Goal: Find specific page/section: Find specific page/section

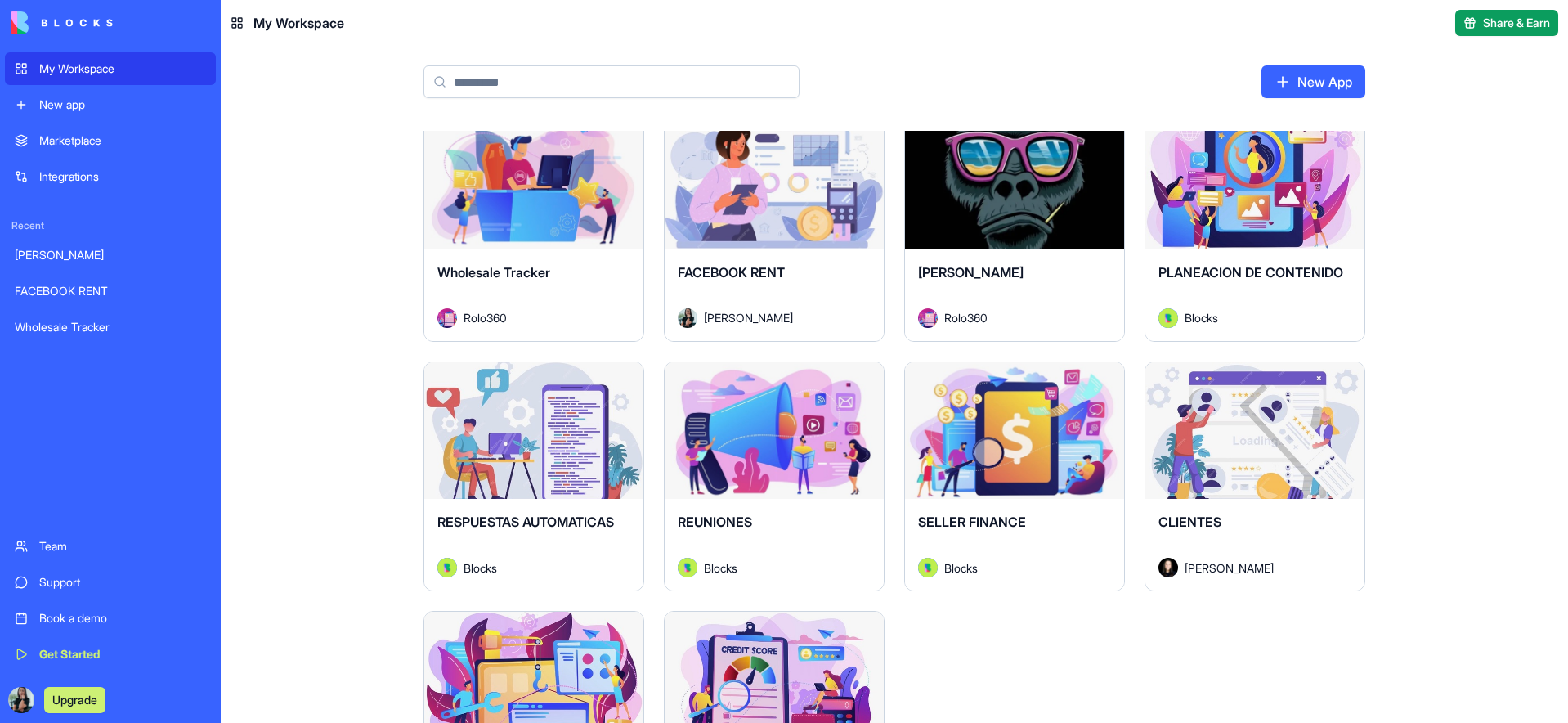
scroll to position [15, 0]
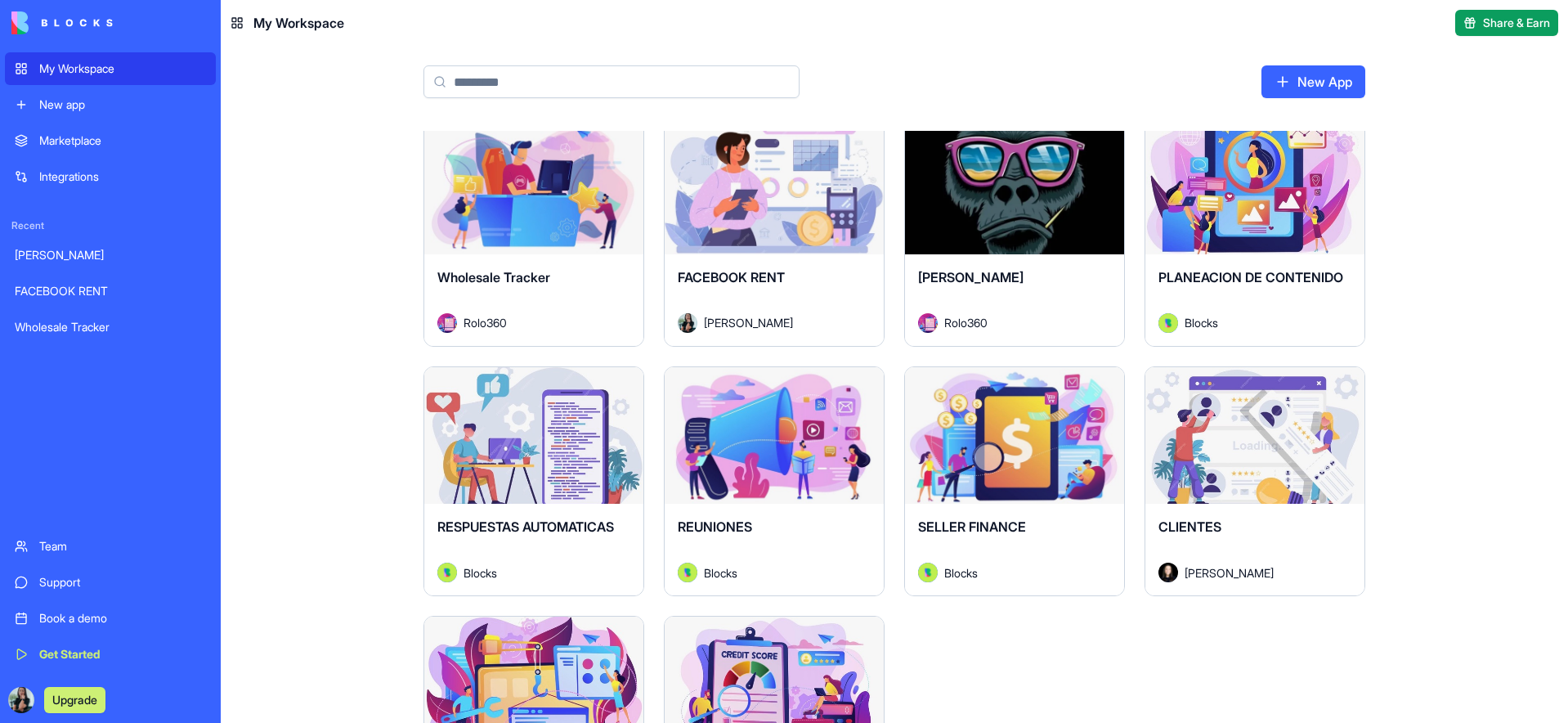
click at [799, 494] on div "Launch" at bounding box center [774, 436] width 219 height 138
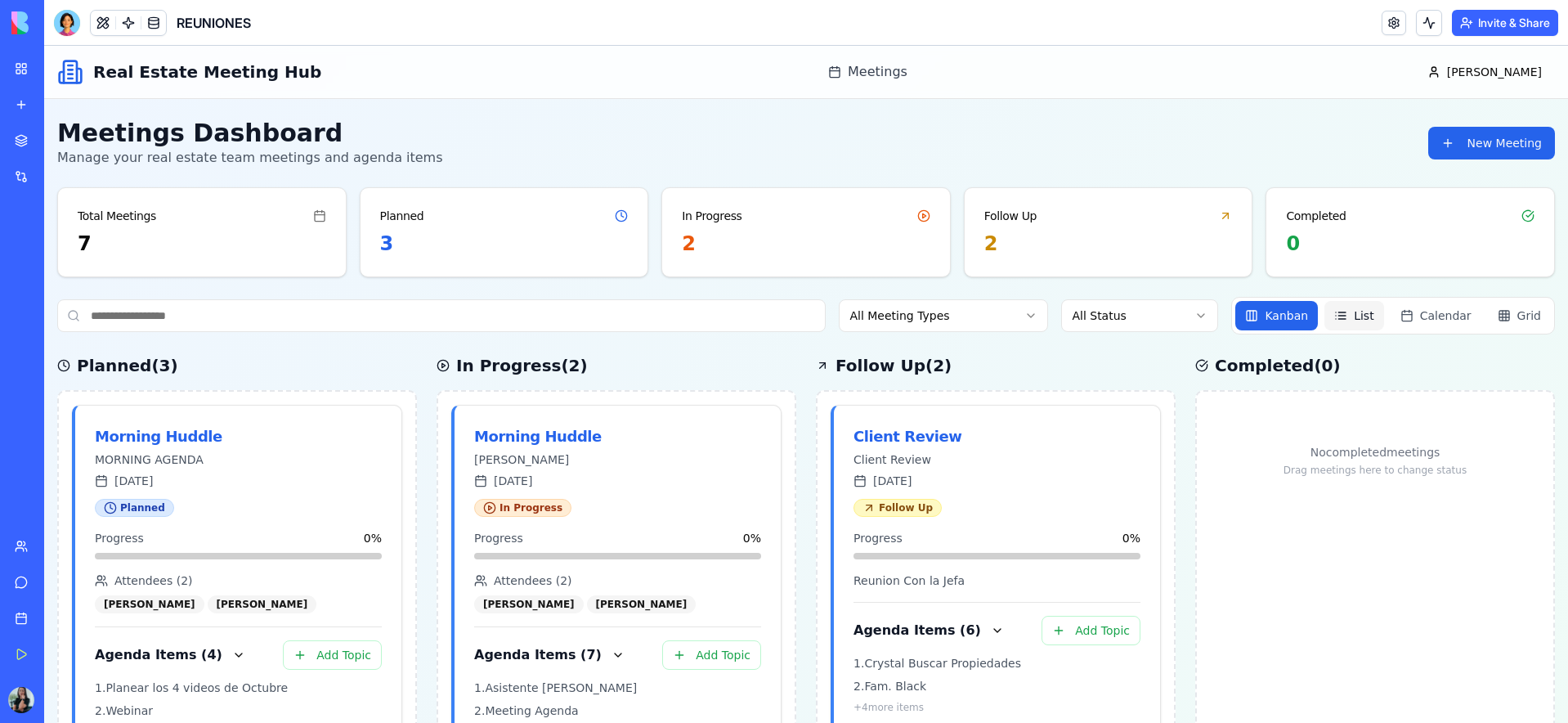
click at [1371, 317] on span "List" at bounding box center [1363, 315] width 20 height 16
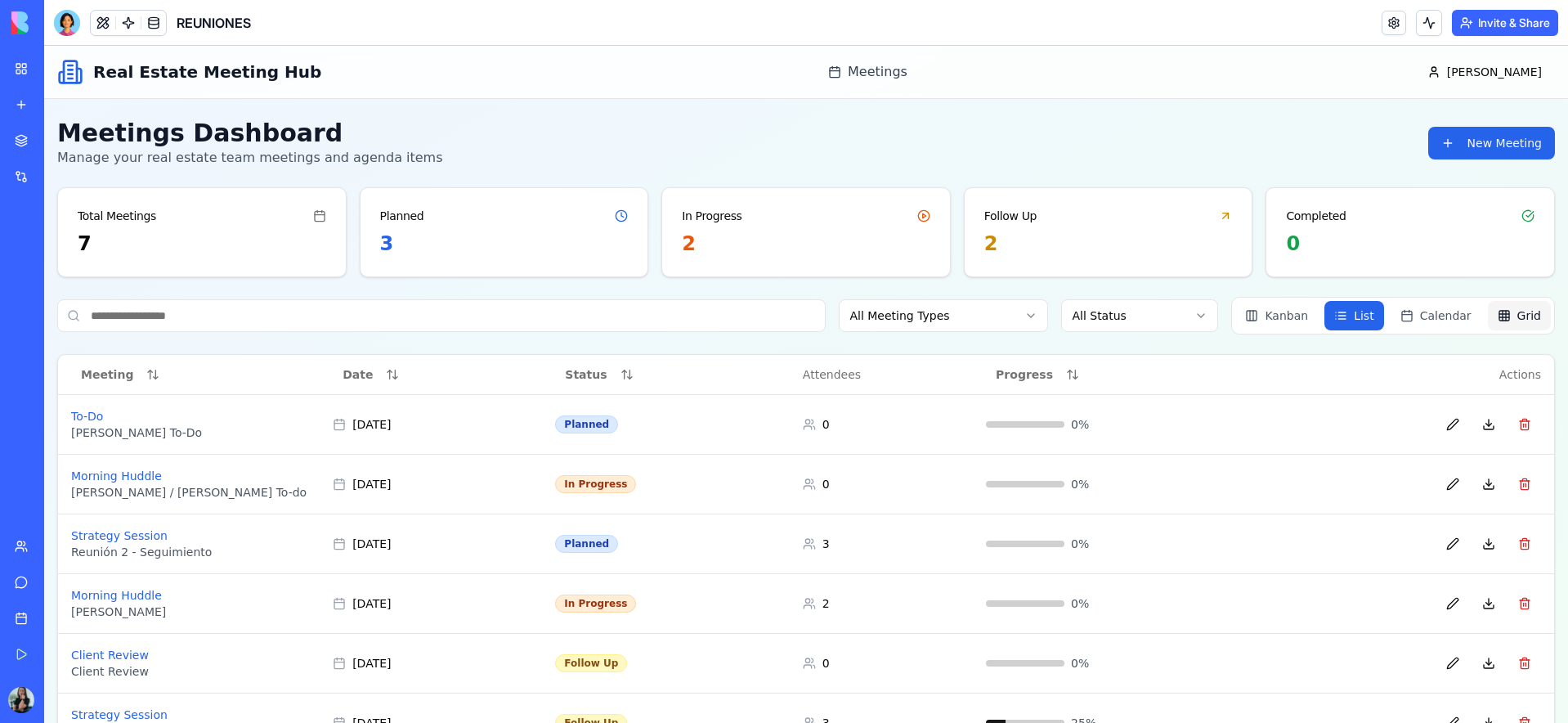
click at [1544, 316] on button "Grid" at bounding box center [1519, 316] width 63 height 29
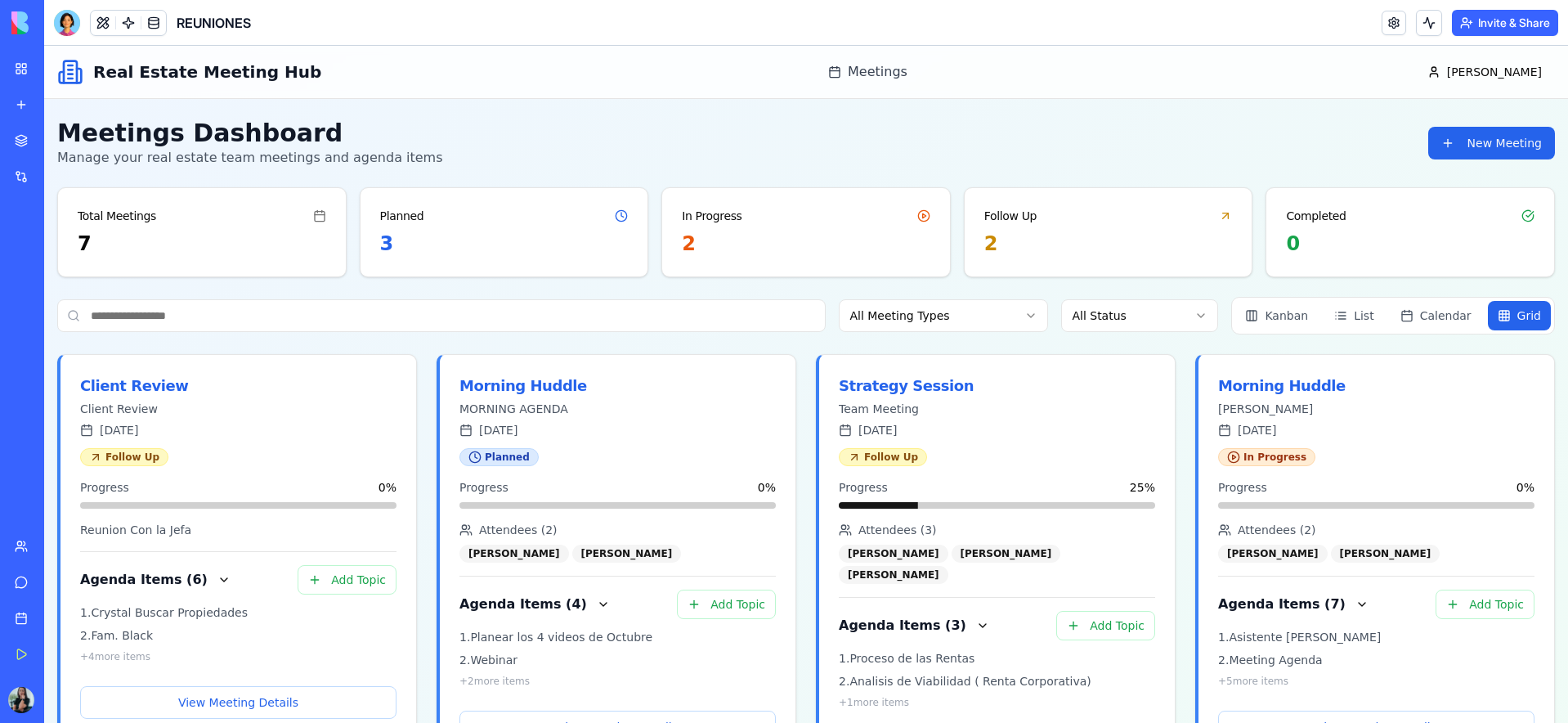
click at [1009, 320] on html "Real Estate Meeting Hub Meetings [PERSON_NAME] Meetings Meetings Dashboard Mana…" at bounding box center [806, 650] width 1524 height 1209
click at [1170, 328] on html "Real Estate Meeting Hub Meetings [PERSON_NAME] Meetings Meetings Dashboard Mana…" at bounding box center [806, 650] width 1524 height 1209
click at [1172, 324] on html "Real Estate Meeting Hub Meetings [PERSON_NAME] Meetings Meetings Dashboard Mana…" at bounding box center [806, 650] width 1524 height 1209
click at [1447, 320] on span "Calendar" at bounding box center [1446, 315] width 52 height 16
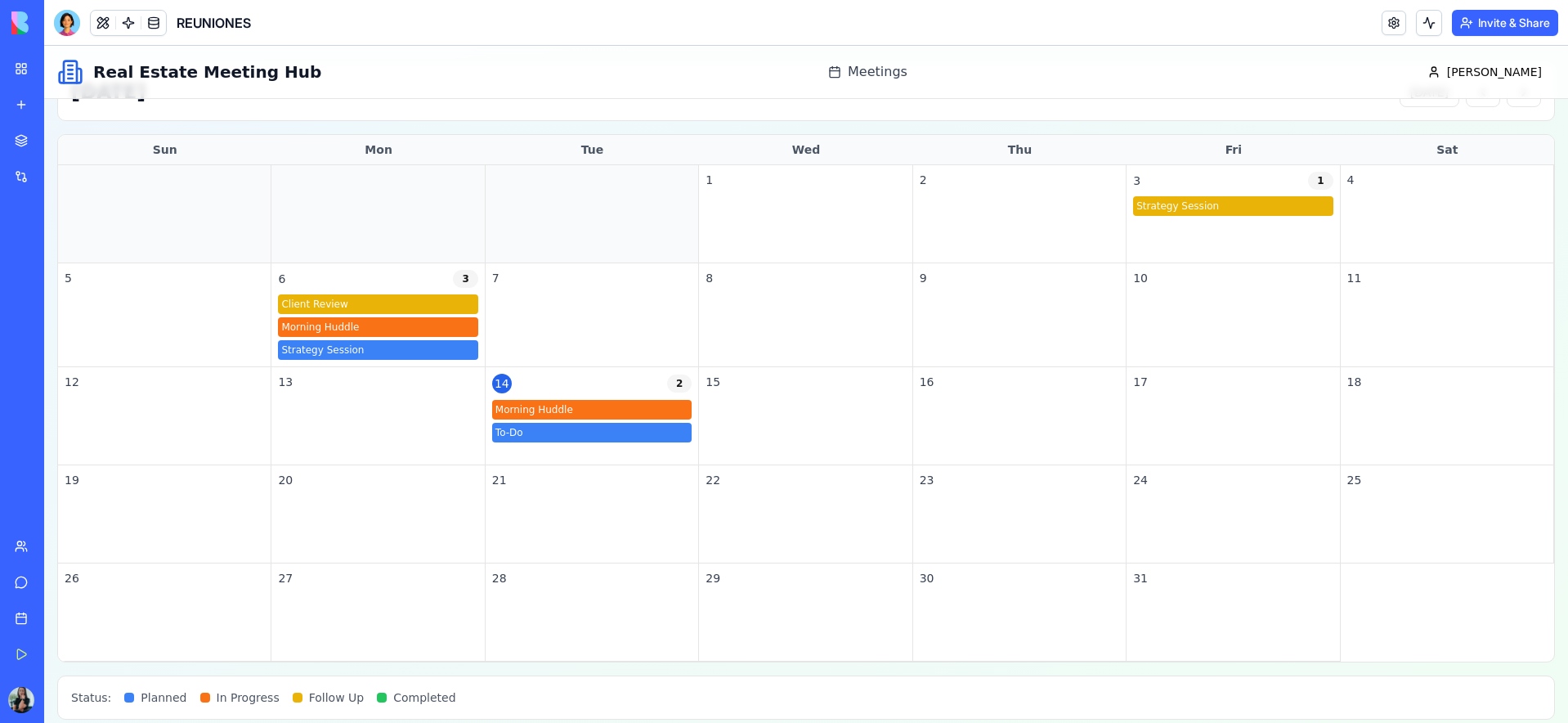
scroll to position [306, 0]
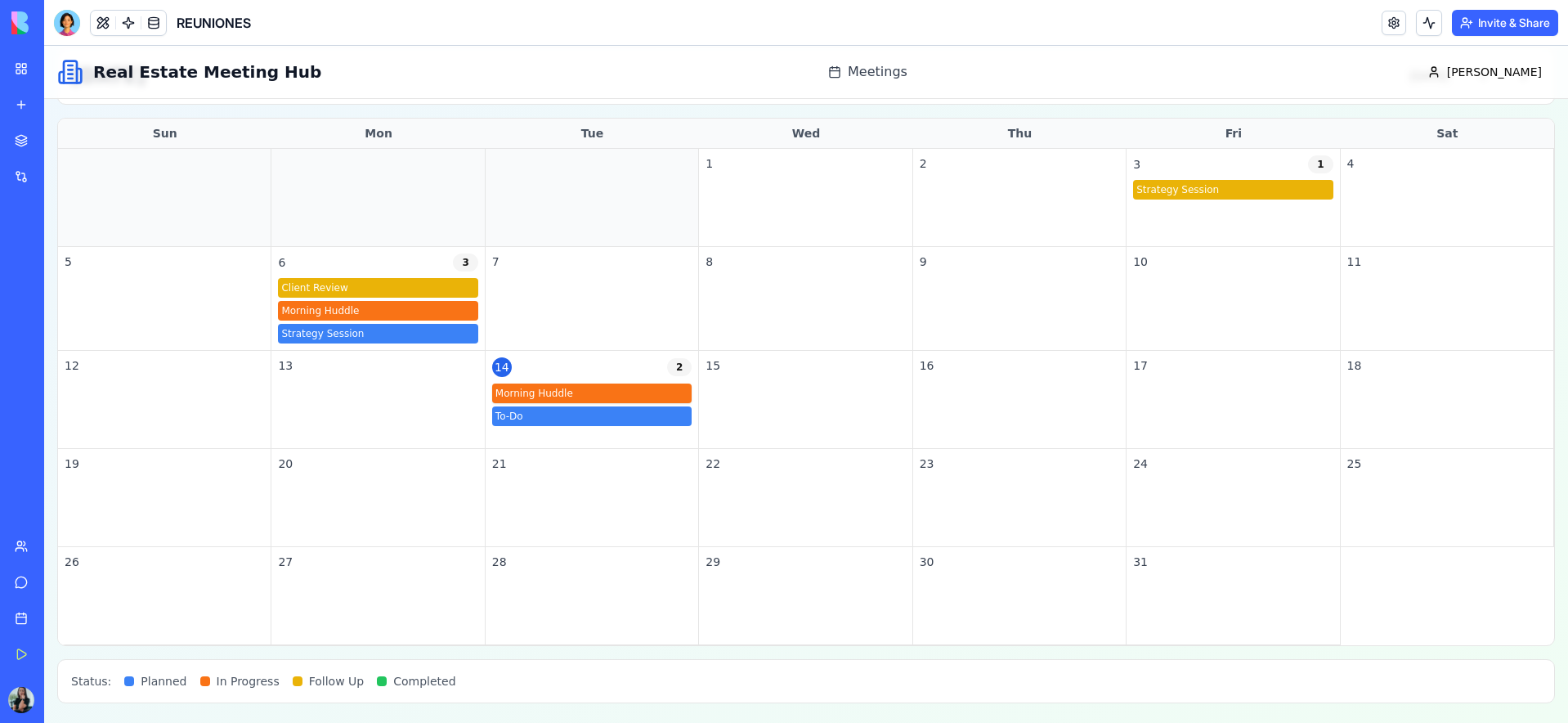
click at [569, 395] on div "Morning Huddle" at bounding box center [592, 393] width 200 height 20
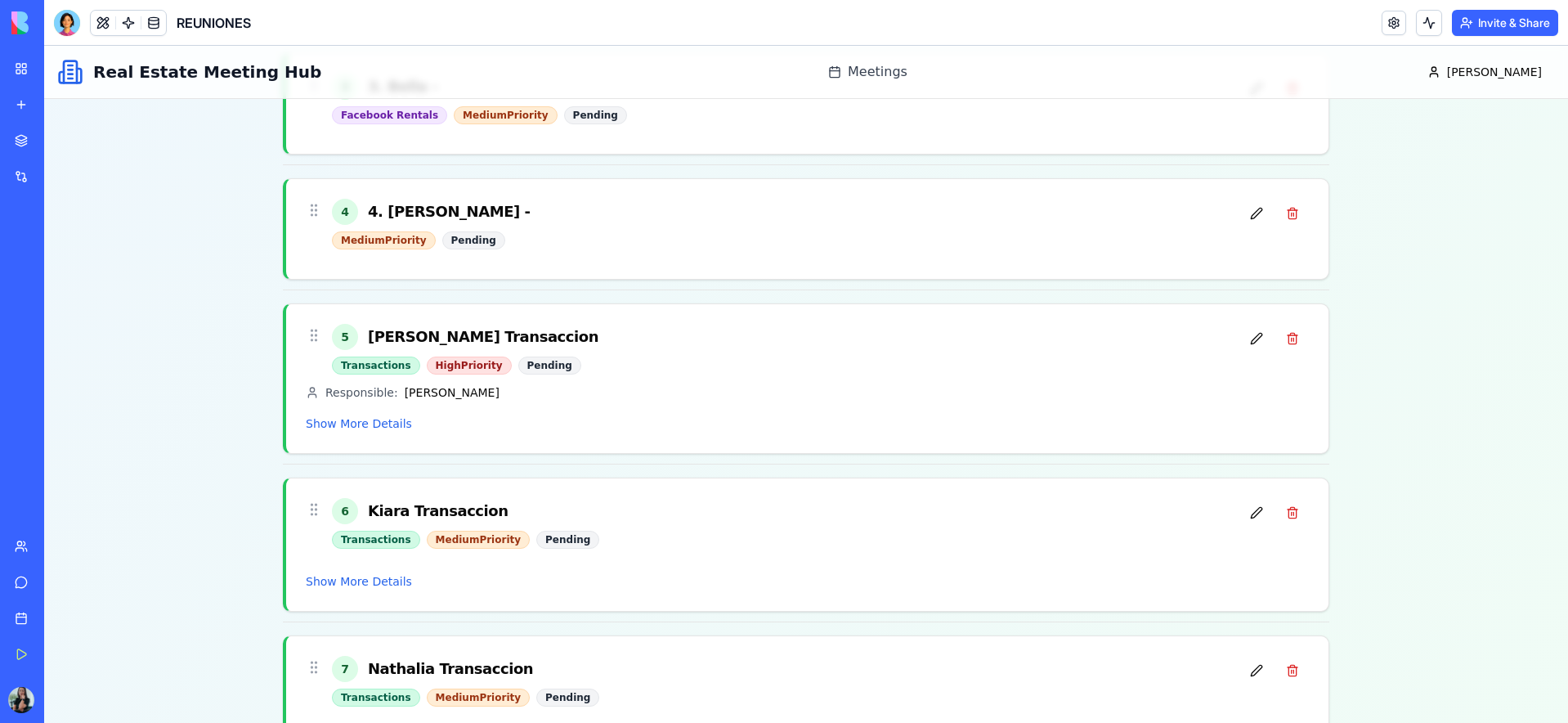
scroll to position [917, 0]
